Goal: Information Seeking & Learning: Learn about a topic

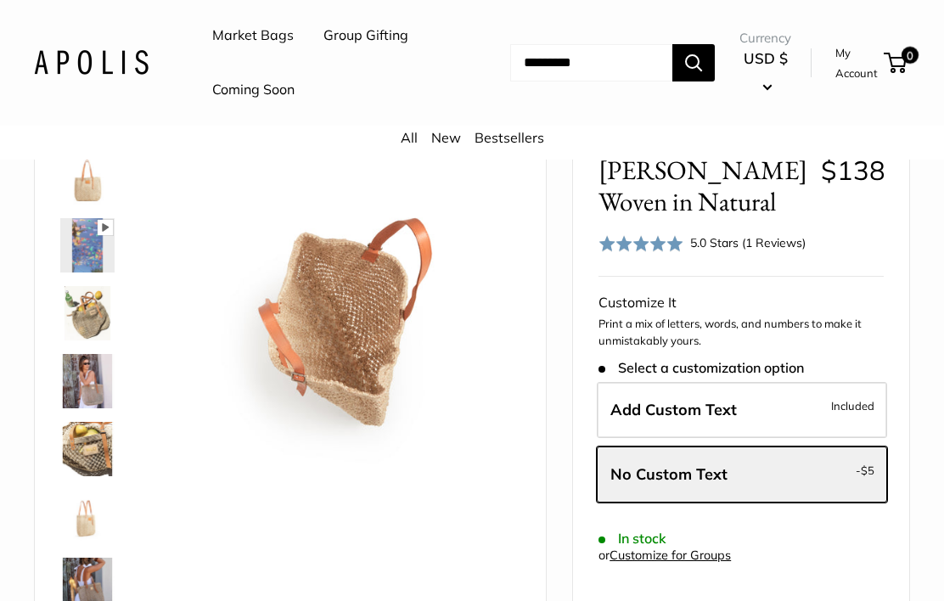
scroll to position [244, 0]
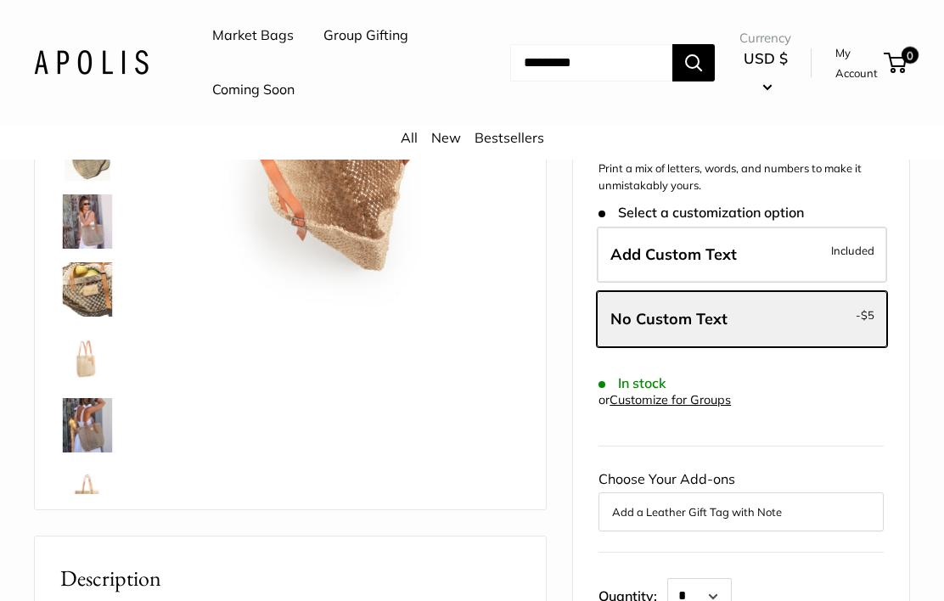
scroll to position [-10, 0]
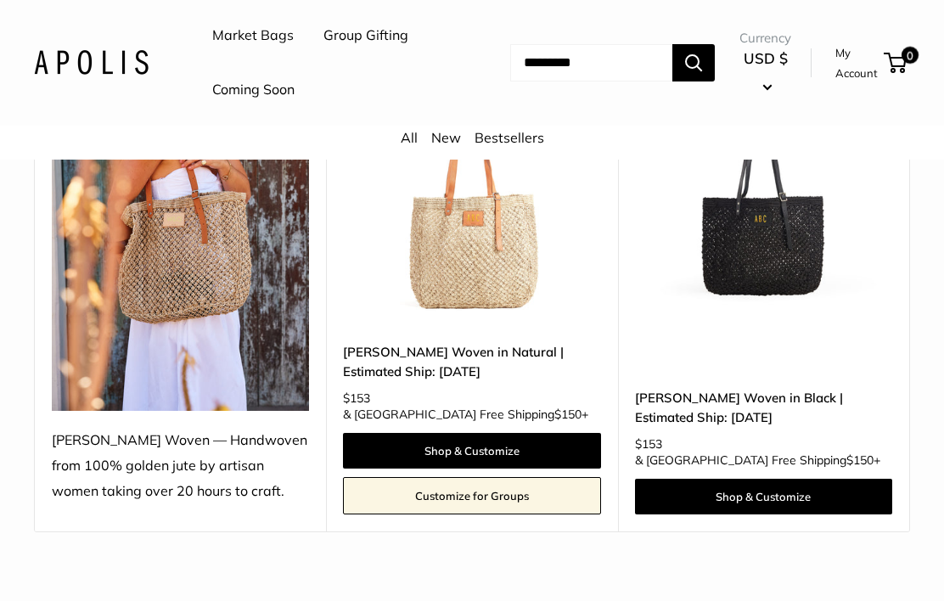
click at [747, 234] on img at bounding box center [763, 196] width 257 height 257
click at [437, 280] on img at bounding box center [471, 196] width 257 height 257
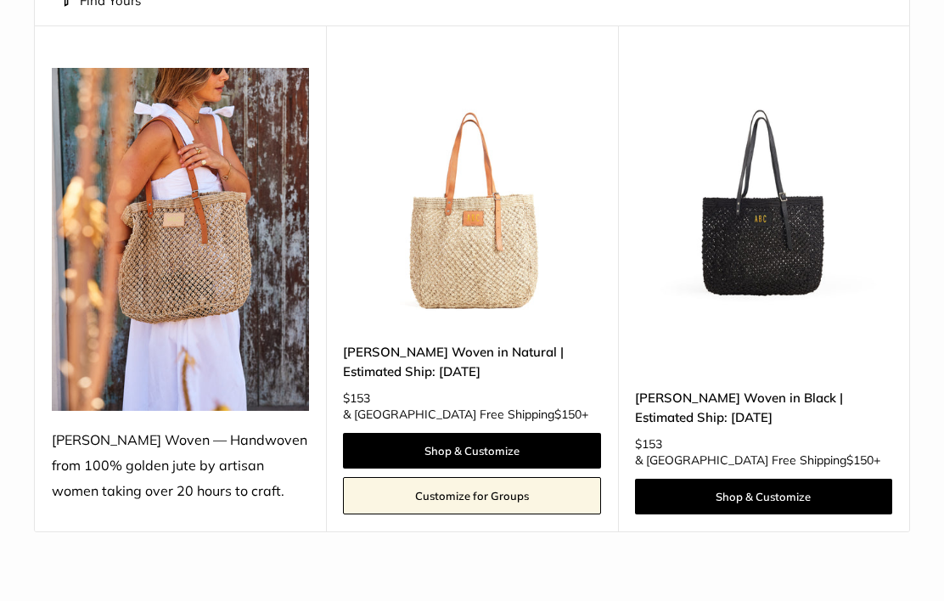
scroll to position [329, 0]
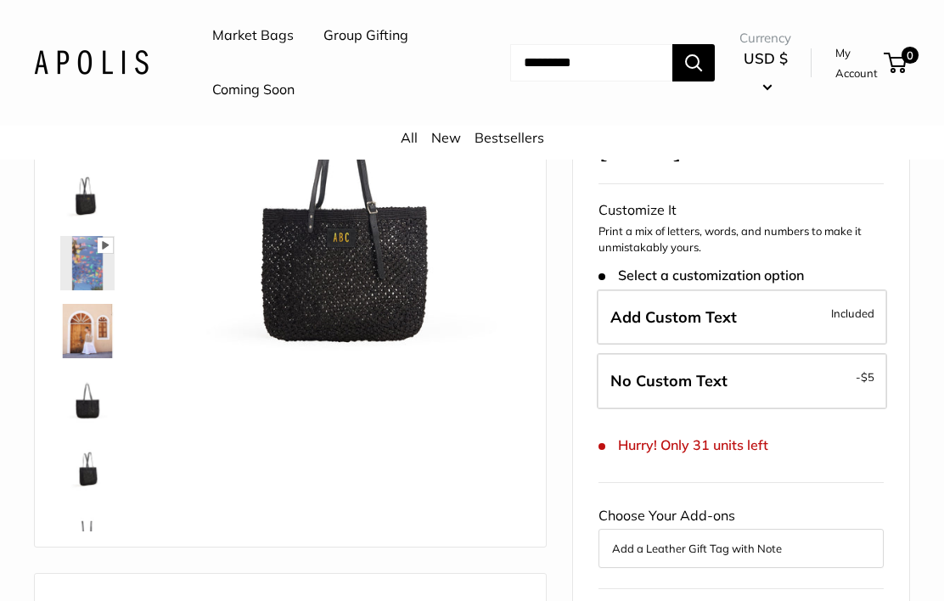
scroll to position [214, 0]
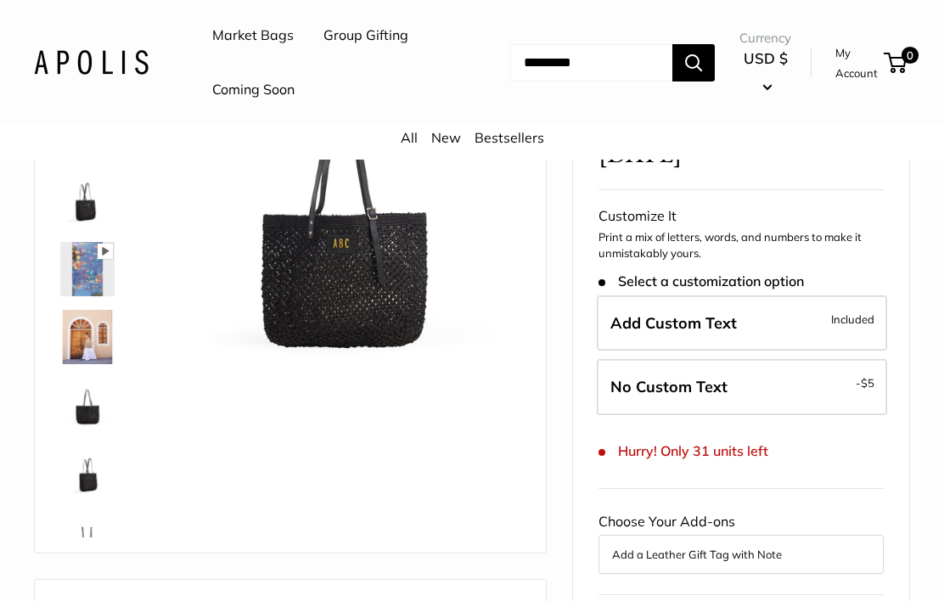
click at [78, 202] on img at bounding box center [87, 201] width 54 height 54
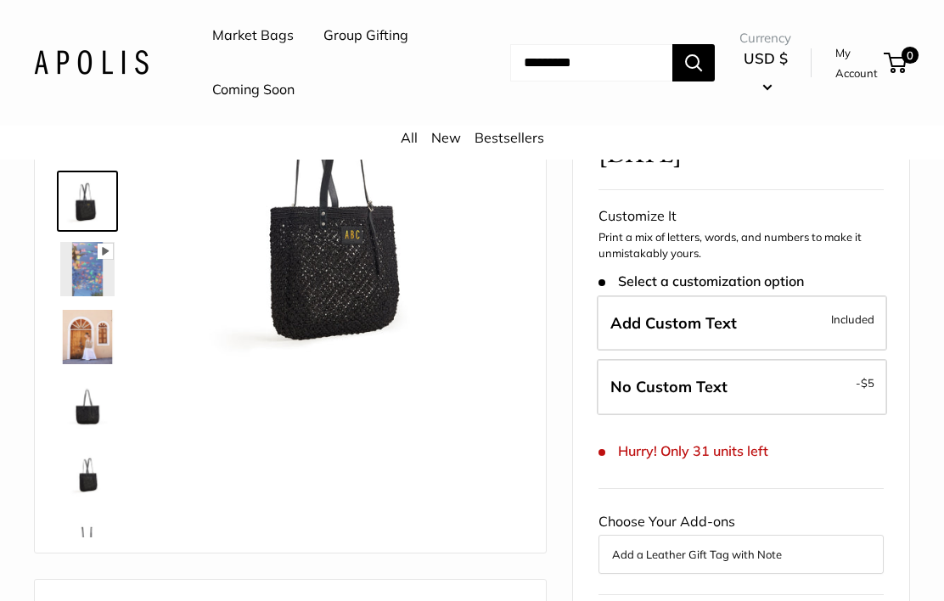
click at [87, 412] on img at bounding box center [87, 405] width 54 height 54
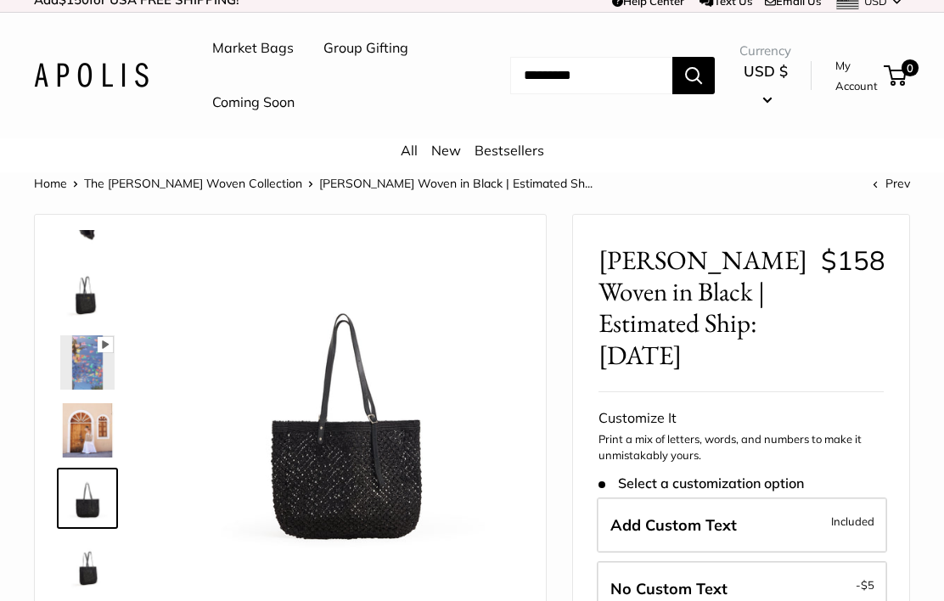
scroll to position [0, 0]
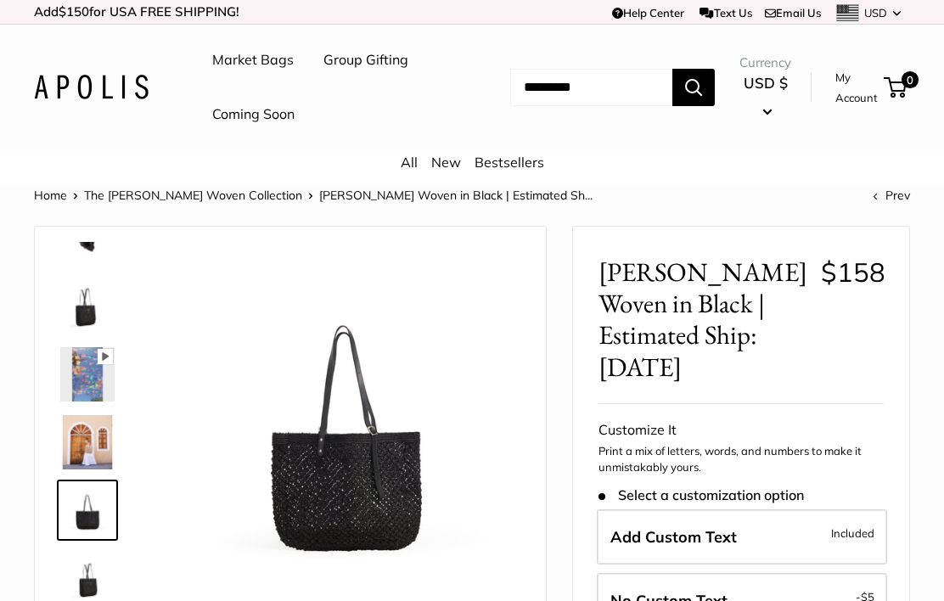
click at [74, 316] on img at bounding box center [87, 306] width 54 height 54
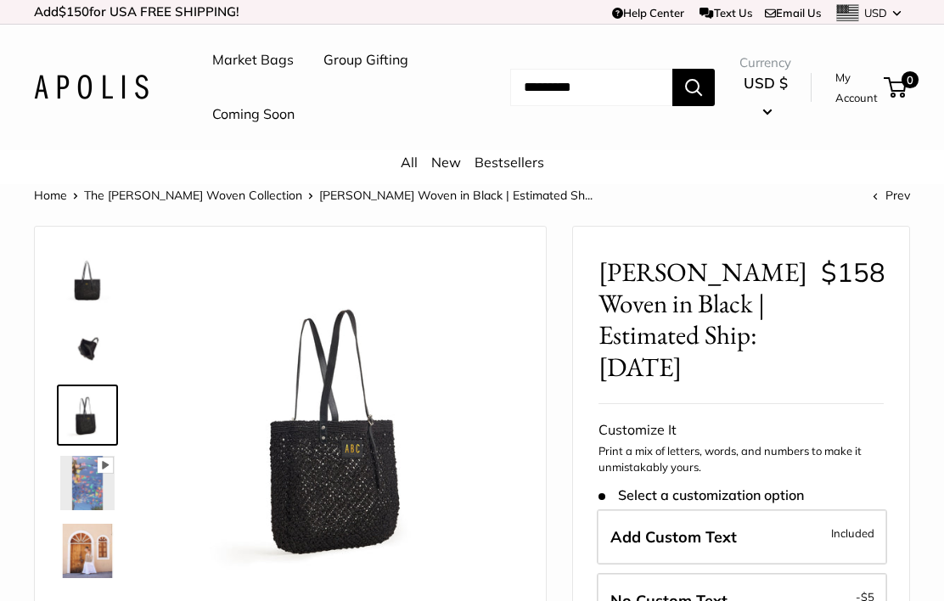
click at [36, 323] on div "Pause Play % buffered 00:00 Unmute Mute Exit fullscreen Enter fullscreen Play" at bounding box center [290, 497] width 511 height 540
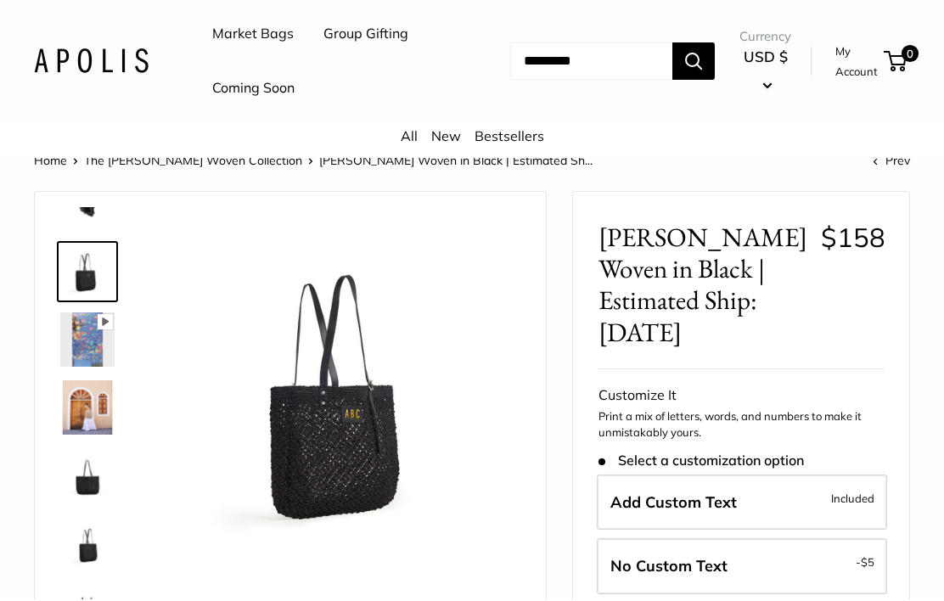
scroll to position [38, 0]
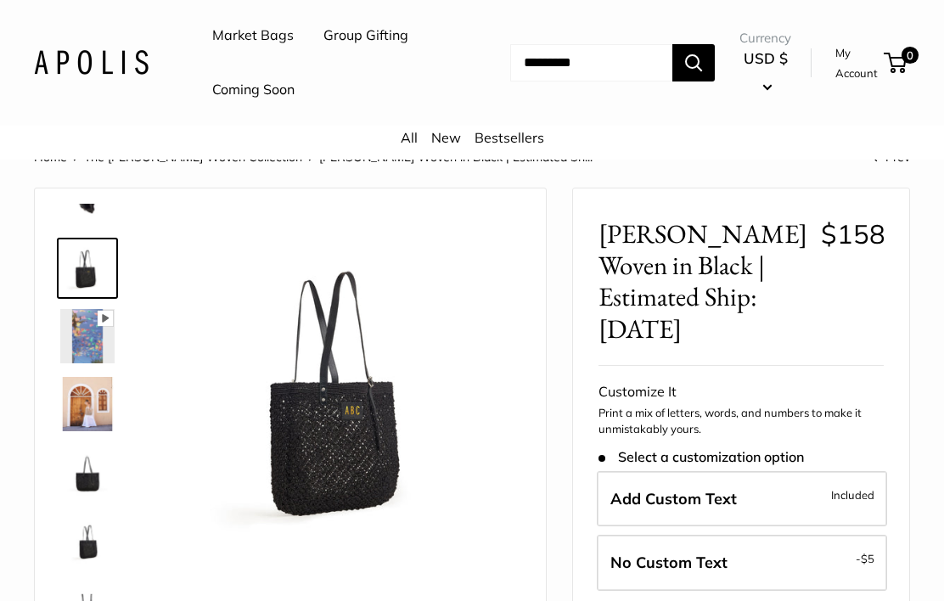
click at [84, 402] on img at bounding box center [87, 404] width 54 height 54
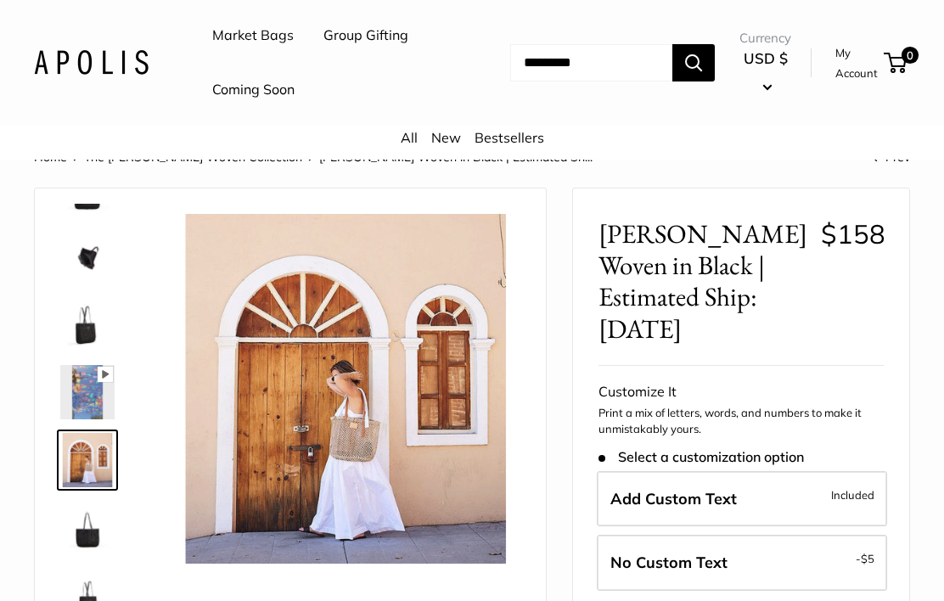
scroll to position [0, 0]
